Goal: Task Accomplishment & Management: Complete application form

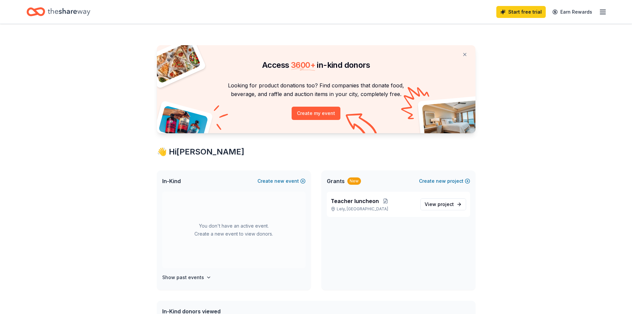
click at [437, 176] on div "Grants New Create new project" at bounding box center [399, 180] width 154 height 21
click at [437, 180] on span "new" at bounding box center [441, 181] width 10 height 8
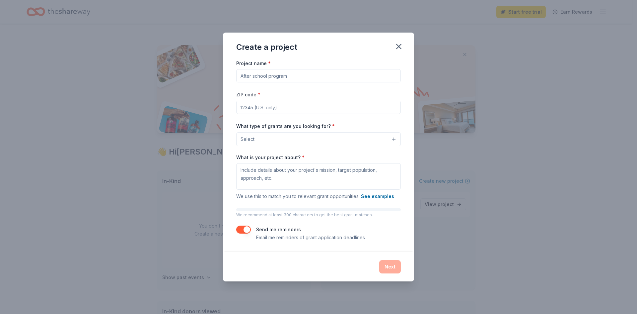
click at [275, 77] on input "Project name *" at bounding box center [318, 75] width 165 height 13
drag, startPoint x: 259, startPoint y: 75, endPoint x: 210, endPoint y: 75, distance: 49.1
click at [210, 75] on div "Create a project Project name * ZIP code * What type of grants are you looking …" at bounding box center [318, 157] width 637 height 314
type input "S"
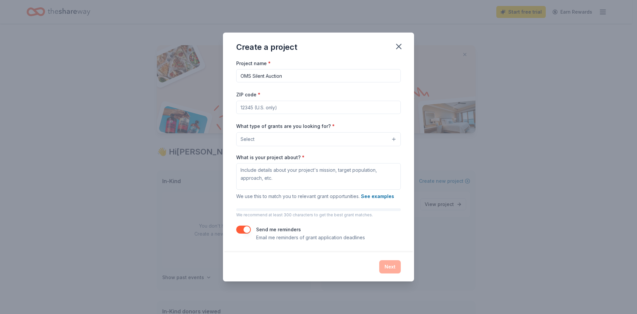
type input "OMS Silent Auction"
click at [251, 108] on input "ZIP code *" at bounding box center [318, 107] width 165 height 13
type input "34119"
click at [282, 134] on button "Select" at bounding box center [318, 139] width 165 height 14
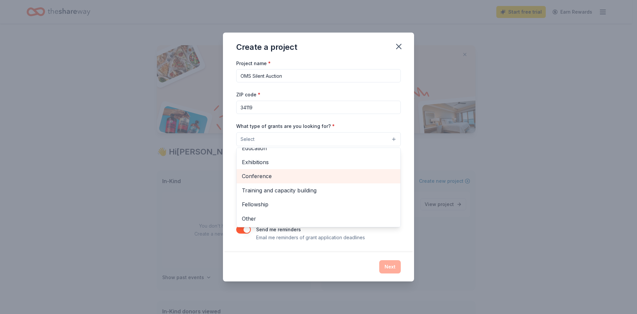
scroll to position [45, 0]
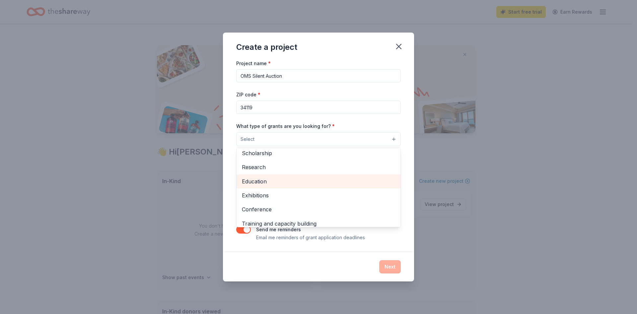
click at [261, 182] on span "Education" at bounding box center [318, 181] width 153 height 9
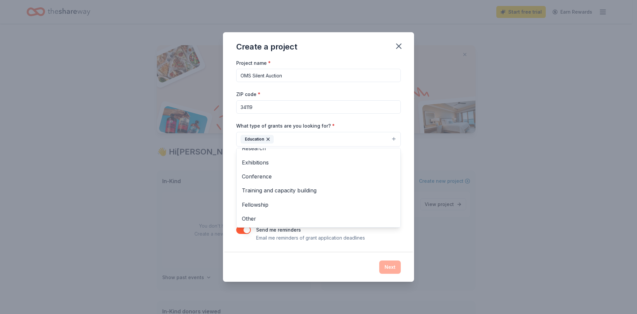
click at [457, 231] on div "Create a project Project name * OMS Silent Auction ZIP code * 34119 What type o…" at bounding box center [318, 157] width 637 height 314
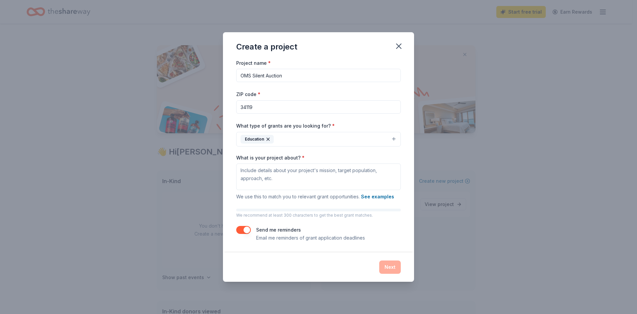
click at [268, 139] on icon "button" at bounding box center [268, 139] width 3 height 3
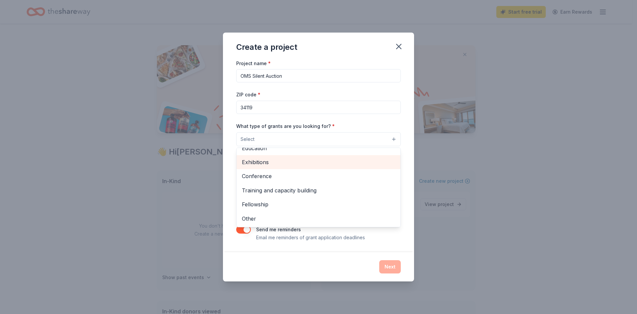
scroll to position [45, 0]
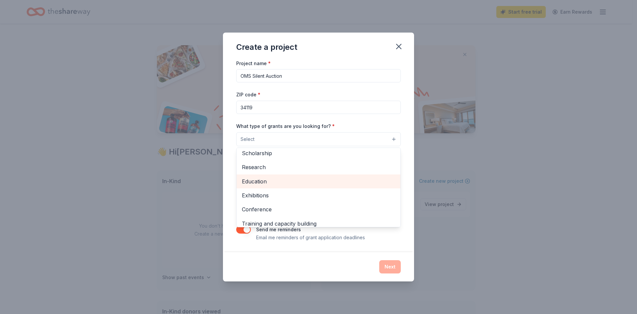
click at [266, 182] on span "Education" at bounding box center [318, 181] width 153 height 9
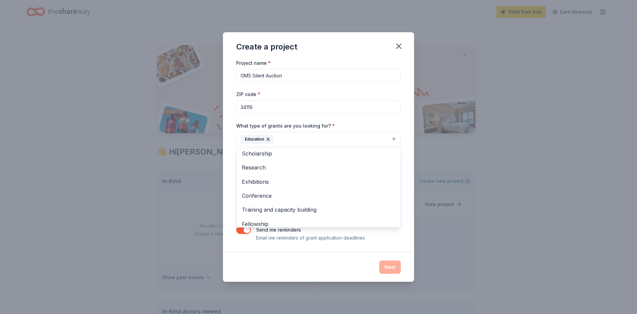
click at [305, 265] on div "Create a project Project name * OMS Silent Auction ZIP code * 34119 What type o…" at bounding box center [318, 156] width 191 height 249
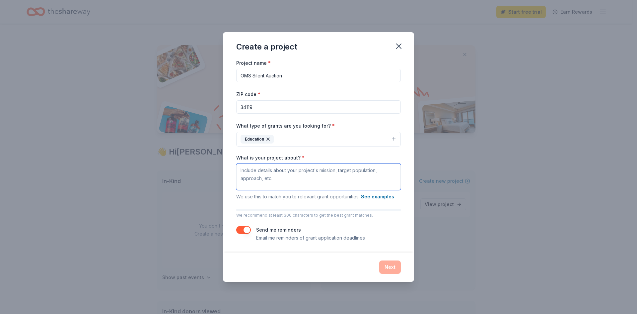
click at [263, 167] on textarea "What is your project about? *" at bounding box center [318, 176] width 165 height 27
type textarea "We are hosting a silent auction to raise money for the school."
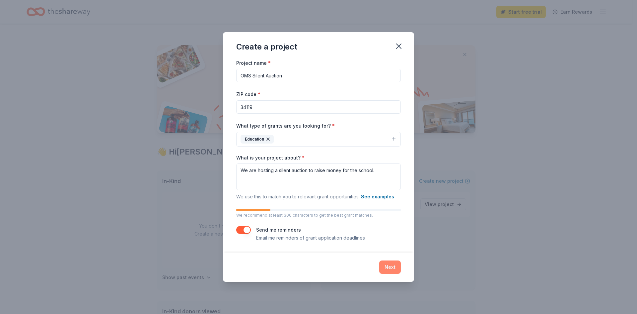
click at [385, 267] on button "Next" at bounding box center [390, 266] width 22 height 13
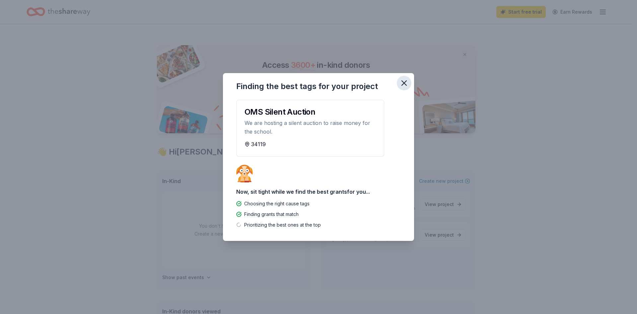
click at [404, 84] on icon "button" at bounding box center [404, 82] width 9 height 9
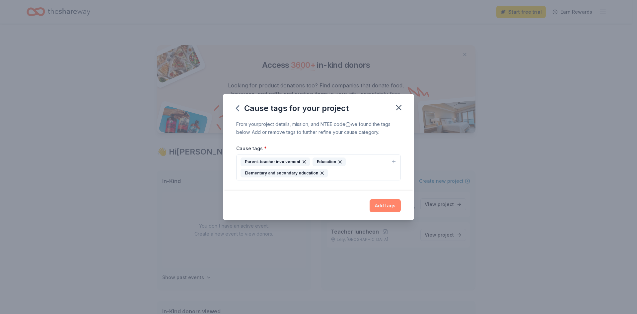
click at [388, 206] on button "Add tags" at bounding box center [385, 205] width 31 height 13
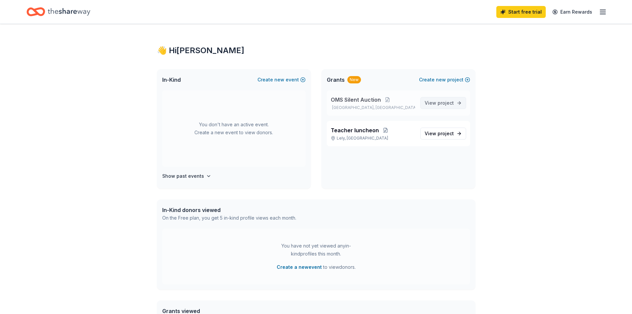
click at [445, 101] on span "project" at bounding box center [446, 103] width 16 height 6
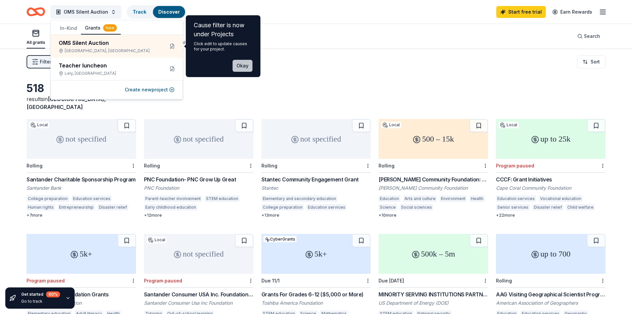
click at [245, 64] on button "Okay" at bounding box center [243, 66] width 20 height 12
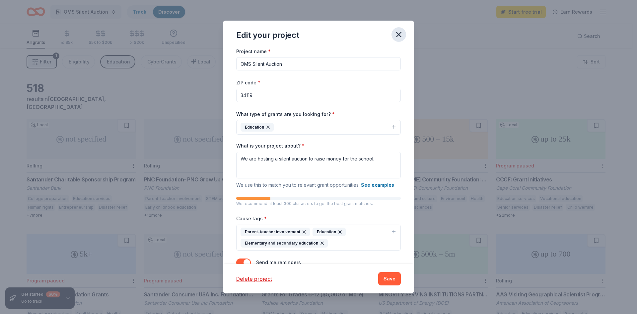
click at [399, 34] on icon "button" at bounding box center [398, 34] width 9 height 9
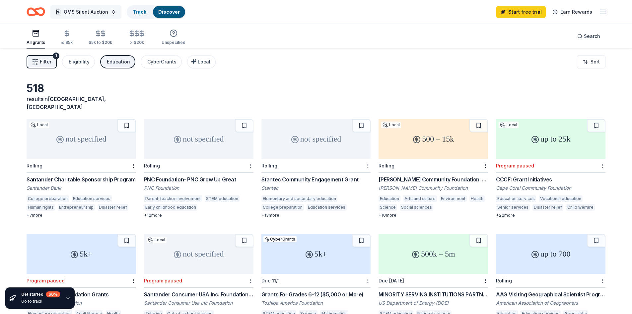
click at [87, 11] on span "OMS Silent Auction" at bounding box center [86, 12] width 44 height 8
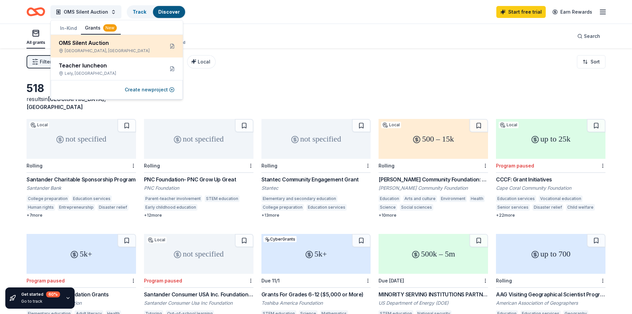
click at [84, 44] on div "OMS Silent Auction" at bounding box center [109, 43] width 100 height 8
click at [86, 45] on div "OMS Silent Auction" at bounding box center [109, 43] width 100 height 8
click at [171, 48] on button at bounding box center [172, 46] width 11 height 11
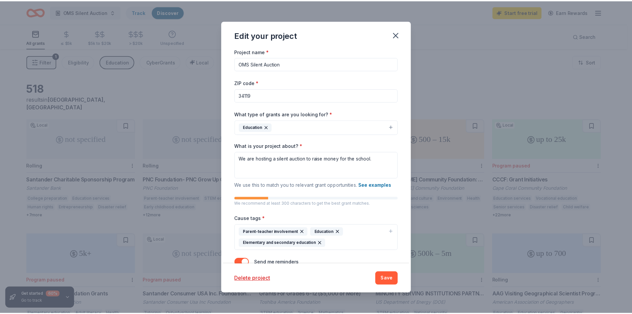
scroll to position [21, 0]
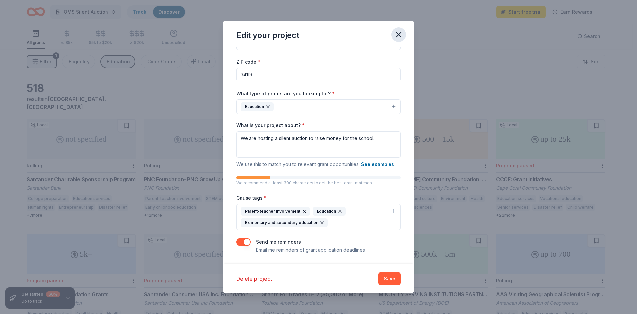
click at [399, 36] on icon "button" at bounding box center [398, 34] width 9 height 9
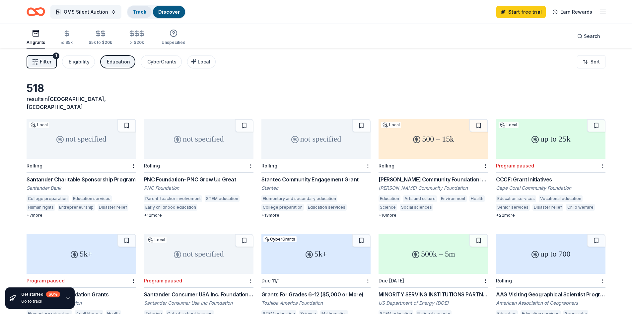
click at [146, 11] on div "Track" at bounding box center [139, 12] width 24 height 12
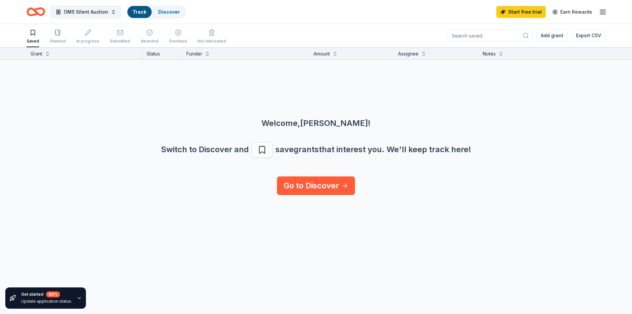
scroll to position [0, 0]
click at [329, 185] on link "Go to Discover" at bounding box center [316, 185] width 78 height 19
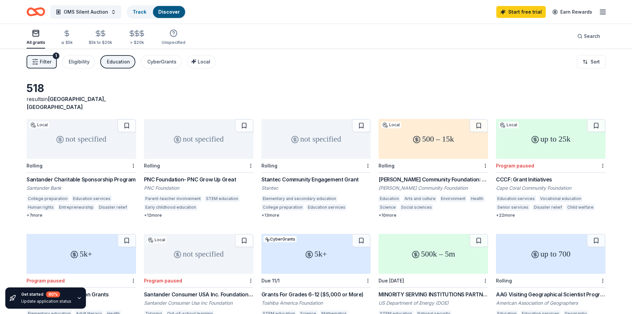
click at [116, 62] on div "Education" at bounding box center [118, 62] width 23 height 8
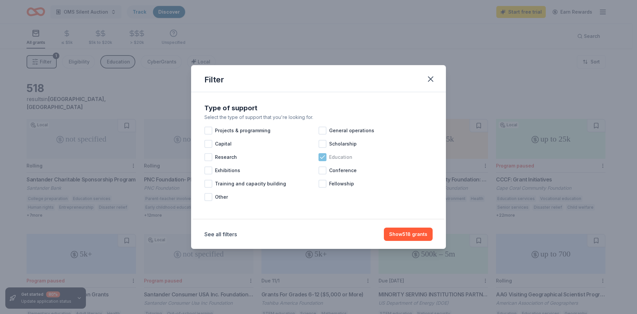
click at [325, 156] on icon at bounding box center [322, 157] width 7 height 7
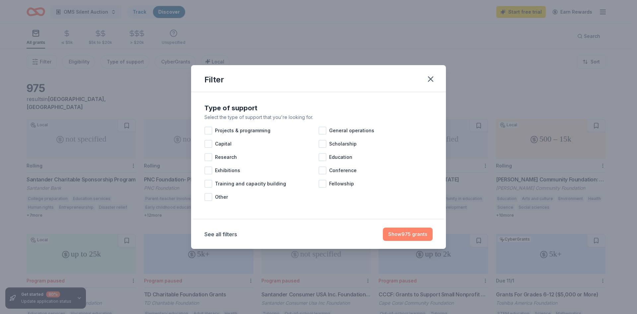
click at [425, 235] on button "Show 975 grants" at bounding box center [408, 233] width 50 height 13
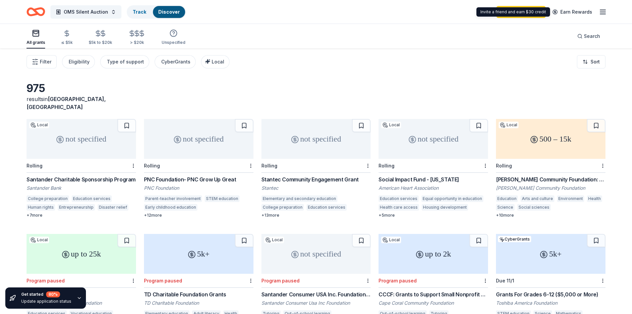
click at [602, 11] on icon "button" at bounding box center [603, 12] width 8 height 8
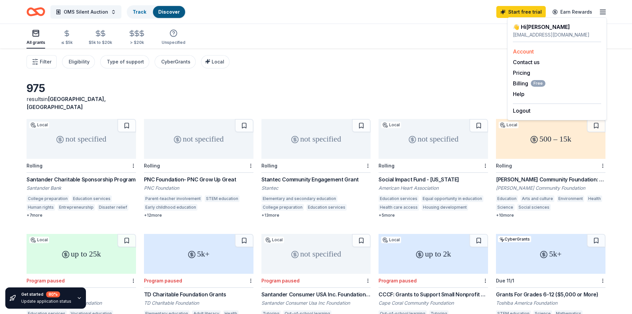
click at [526, 50] on link "Account" at bounding box center [523, 51] width 21 height 7
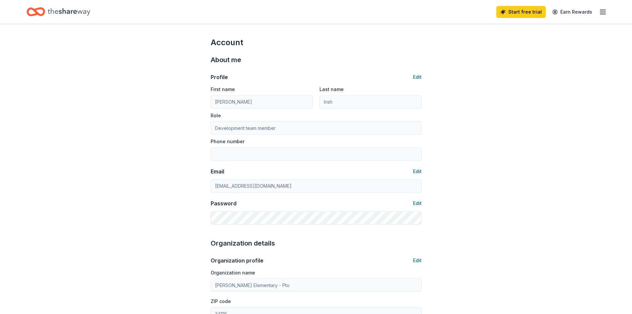
scroll to position [66, 0]
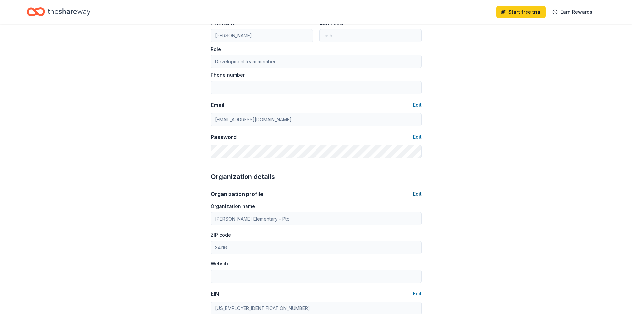
click at [417, 192] on button "Edit" at bounding box center [417, 194] width 9 height 8
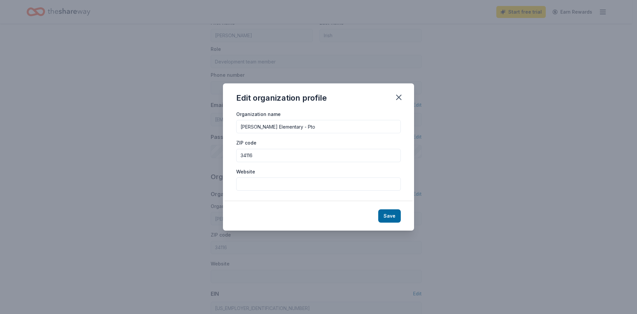
click at [260, 155] on input "34116" at bounding box center [318, 155] width 165 height 13
type input "34119"
click at [283, 126] on input "[PERSON_NAME] Elementary - Pto" at bounding box center [318, 126] width 165 height 13
drag, startPoint x: 305, startPoint y: 126, endPoint x: 207, endPoint y: 125, distance: 97.6
click at [207, 125] on div "Edit organization profile Organization name [PERSON_NAME] Elementary - Pto ZIP …" at bounding box center [318, 157] width 637 height 314
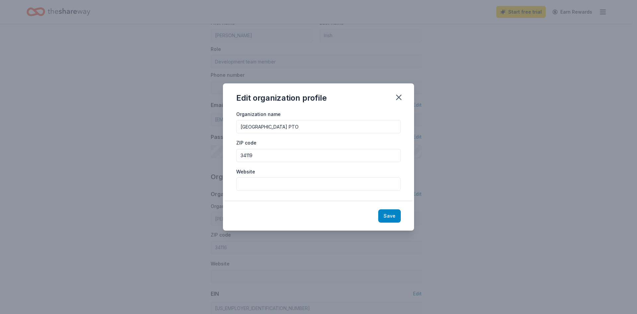
type input "[GEOGRAPHIC_DATA] PTO"
click at [392, 212] on button "Save" at bounding box center [389, 215] width 23 height 13
type input "[GEOGRAPHIC_DATA] PTO"
type input "34119"
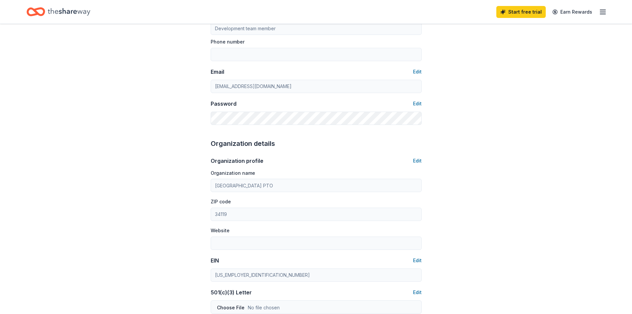
scroll to position [0, 0]
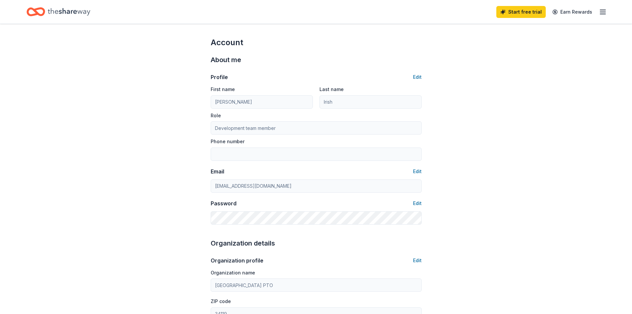
click at [608, 11] on div "Start free trial Earn Rewards" at bounding box center [316, 12] width 632 height 24
click at [604, 12] on line "button" at bounding box center [602, 12] width 5 height 0
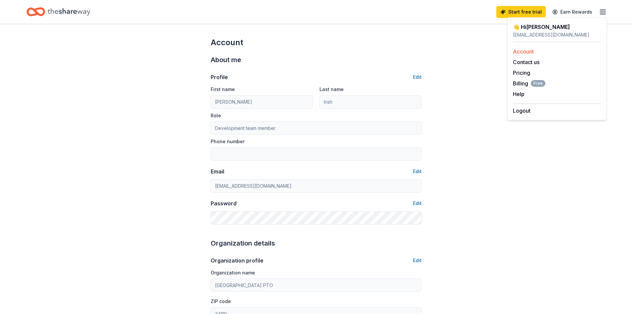
click at [525, 48] on link "Account" at bounding box center [523, 51] width 21 height 7
click at [540, 26] on div "👋 Hi [PERSON_NAME]" at bounding box center [557, 27] width 88 height 8
click at [520, 50] on link "Account" at bounding box center [523, 51] width 21 height 7
